Goal: Task Accomplishment & Management: Manage account settings

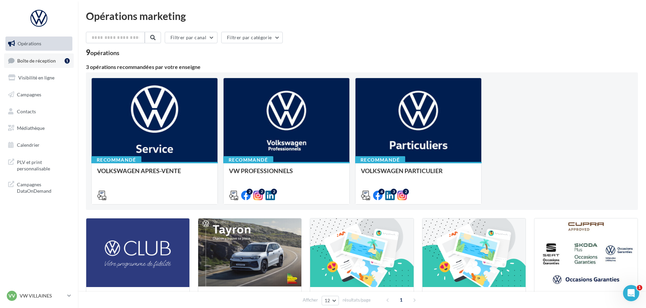
click at [36, 62] on span "Boîte de réception" at bounding box center [36, 60] width 39 height 6
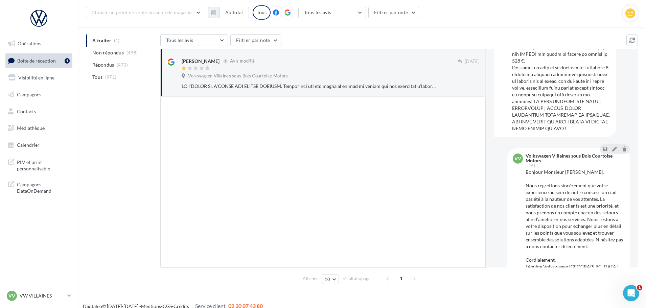
scroll to position [661, 0]
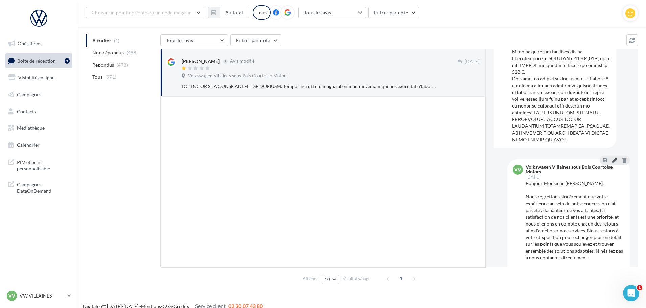
click at [612, 162] on icon at bounding box center [614, 160] width 5 height 5
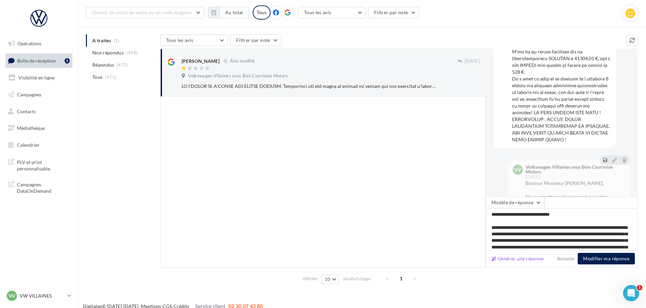
scroll to position [43, 0]
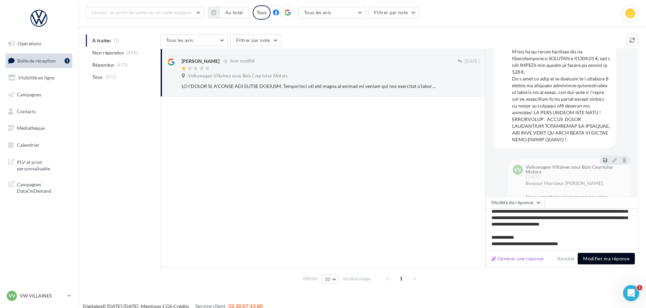
click at [612, 258] on button "Modifier ma réponse" at bounding box center [606, 258] width 57 height 11
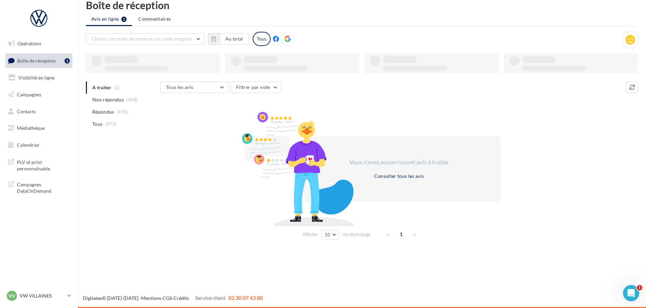
scroll to position [11, 0]
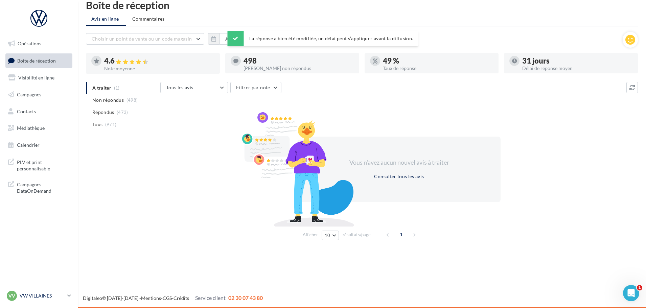
click at [32, 297] on p "VW VILLAINES" at bounding box center [42, 296] width 45 height 7
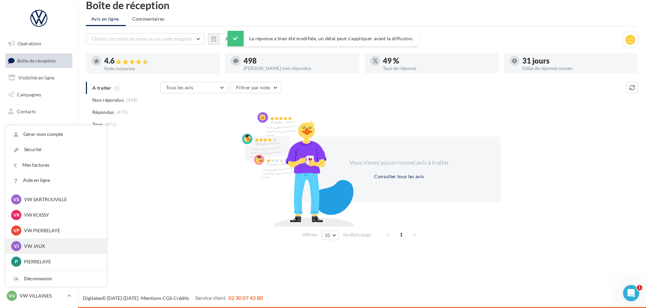
scroll to position [68, 0]
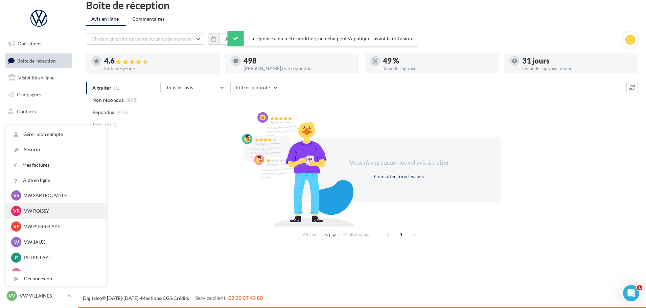
click at [42, 212] on p "VW ROISSY" at bounding box center [61, 211] width 74 height 7
